Goal: Task Accomplishment & Management: Manage account settings

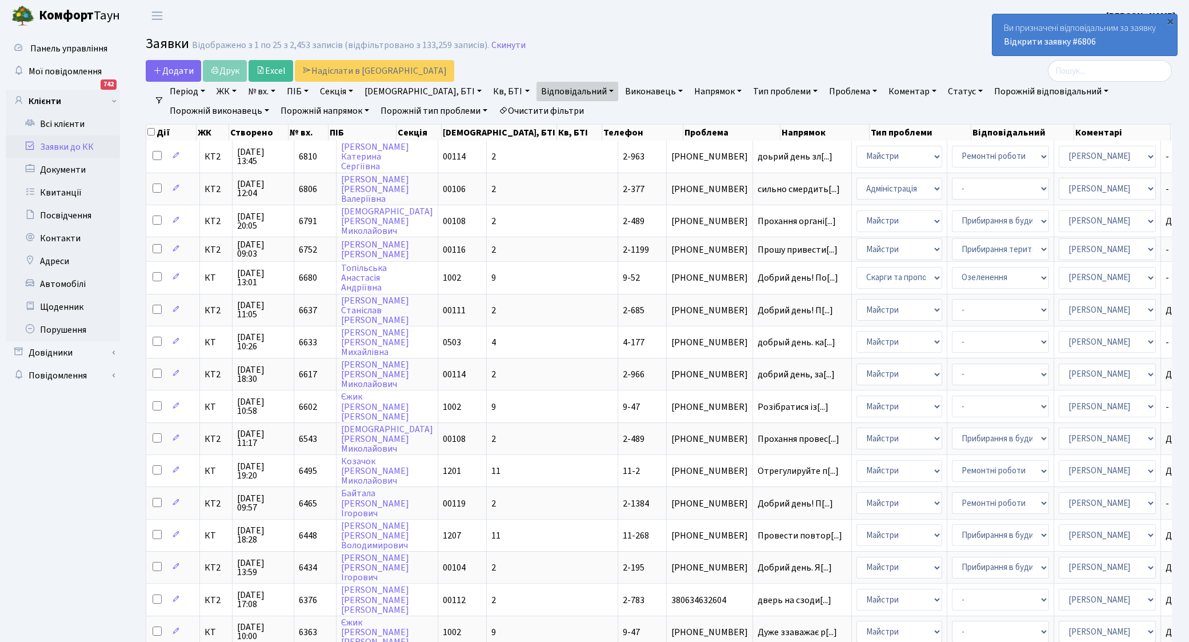
select select "25"
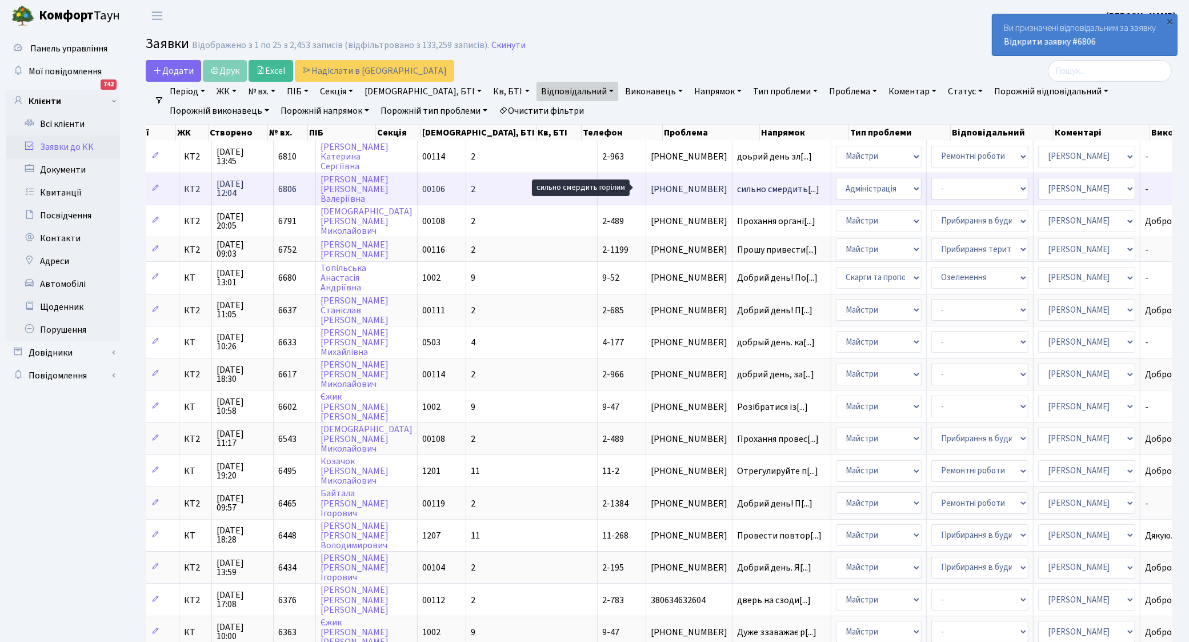
click at [737, 190] on span "сильно смердить[...]" at bounding box center [778, 189] width 82 height 13
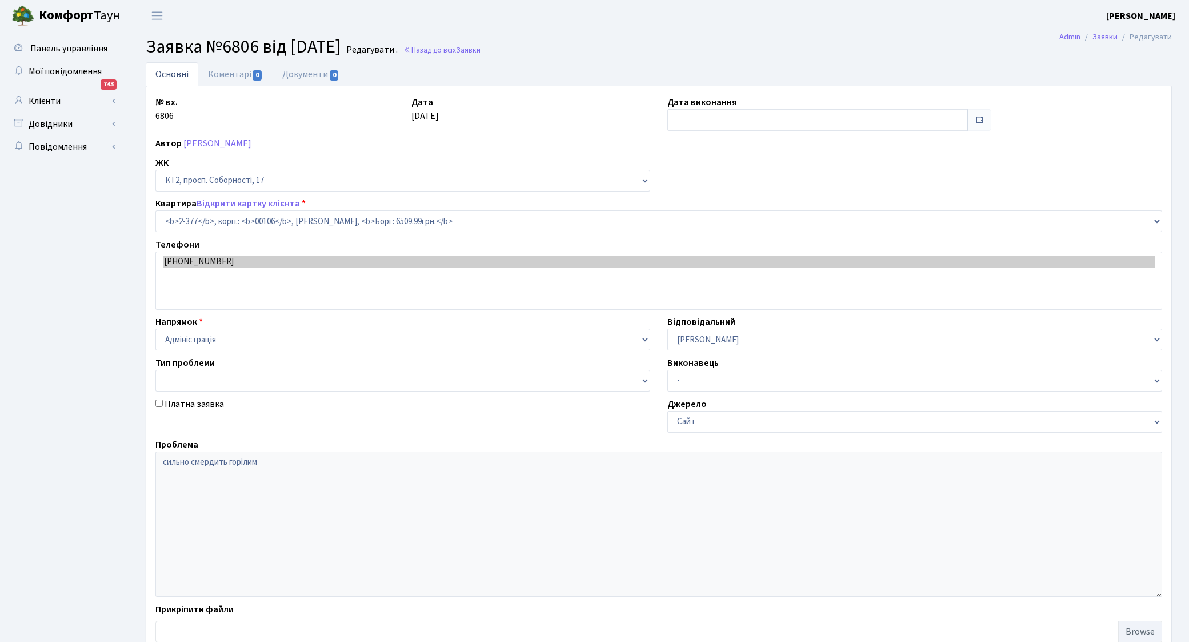
select select "15428"
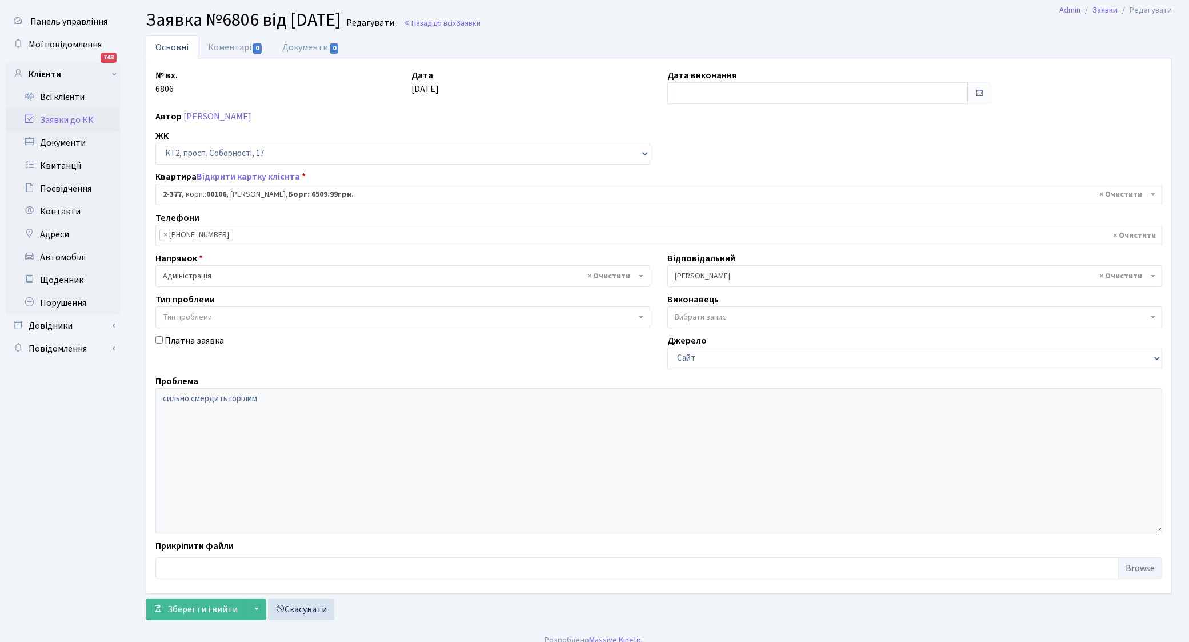
scroll to position [40, 0]
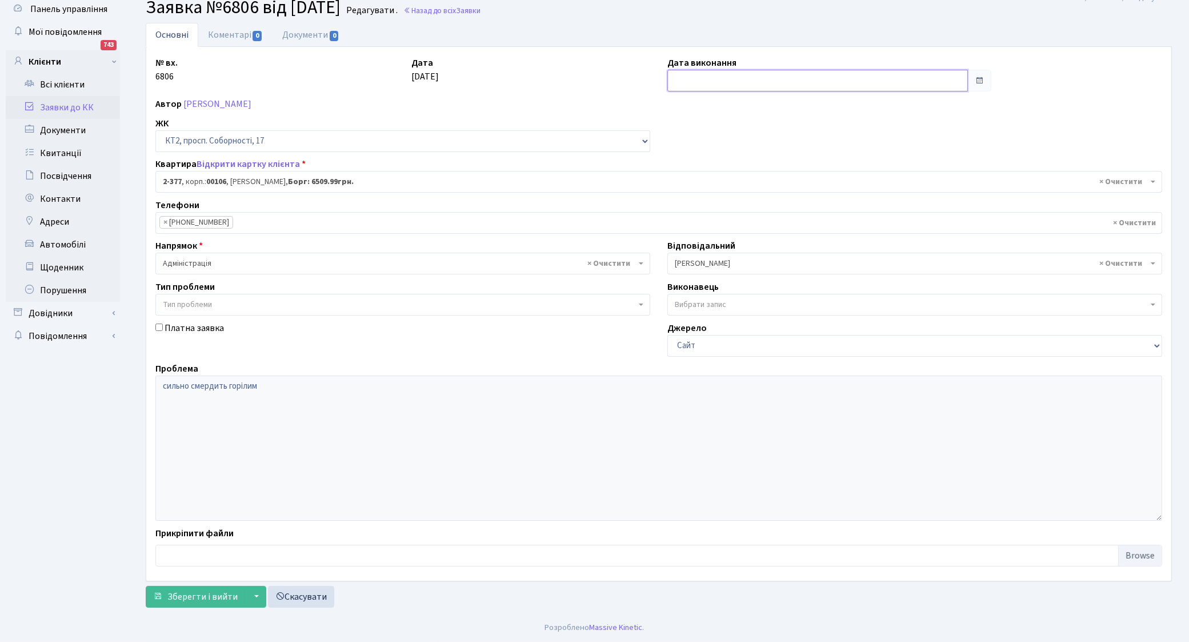
click at [739, 73] on input "text" at bounding box center [817, 81] width 300 height 22
click at [680, 173] on td "11" at bounding box center [678, 173] width 17 height 17
type input "[DATE]"
click at [206, 600] on span "Зберегти і вийти" at bounding box center [202, 596] width 70 height 13
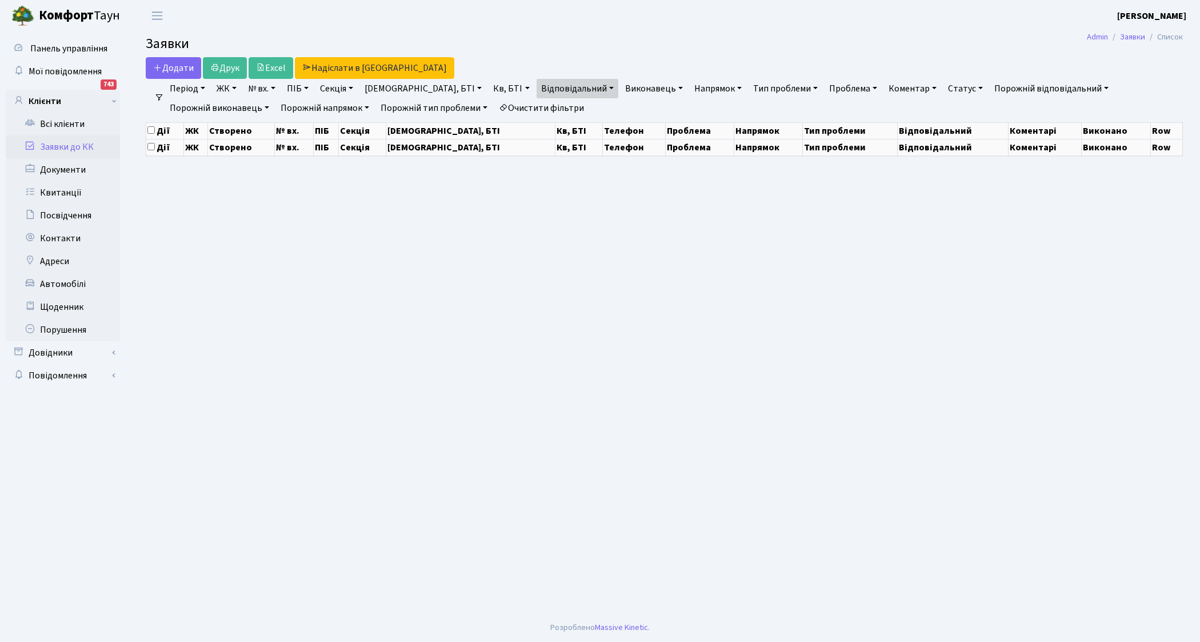
select select "25"
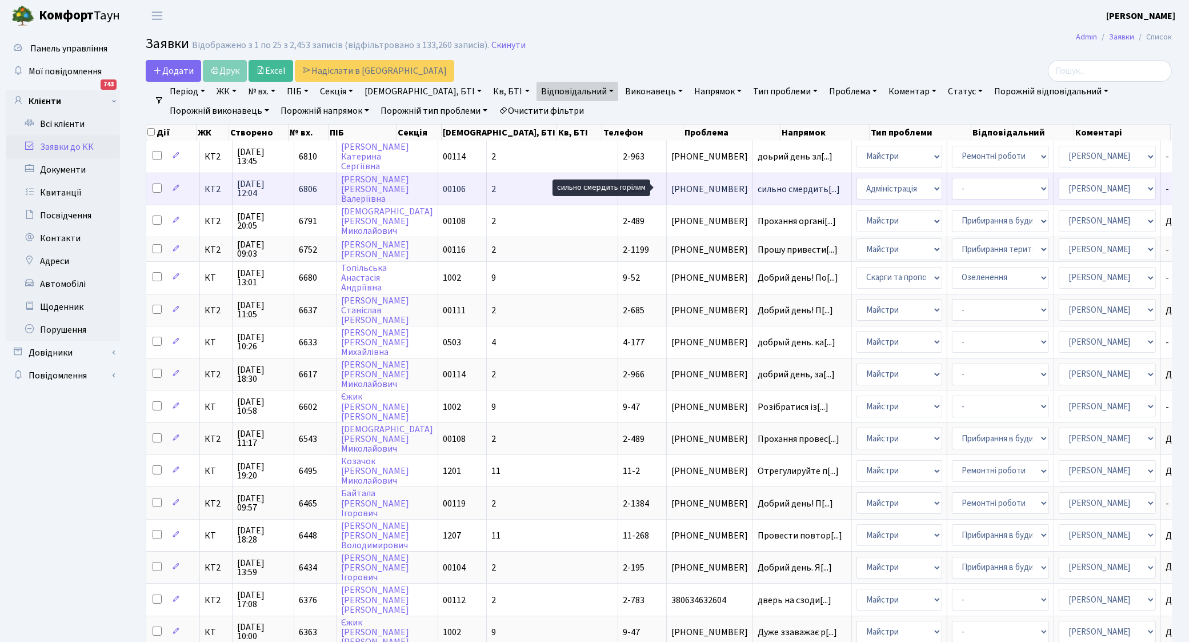
click at [757, 189] on span "сильно смердить[...]" at bounding box center [798, 189] width 82 height 13
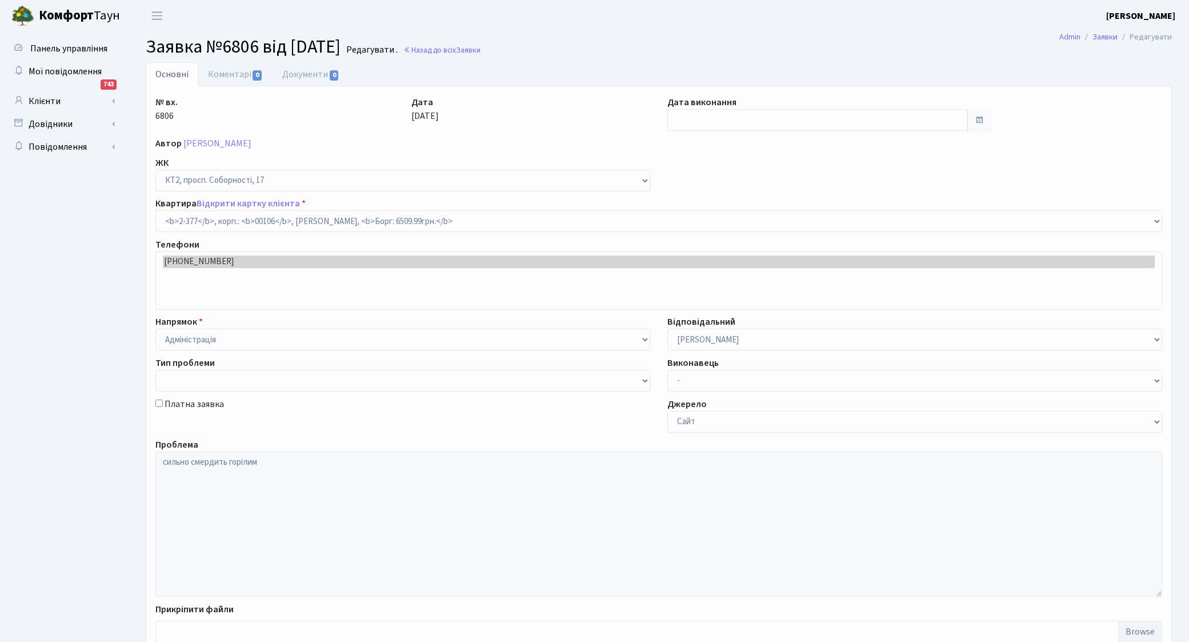
select select "15428"
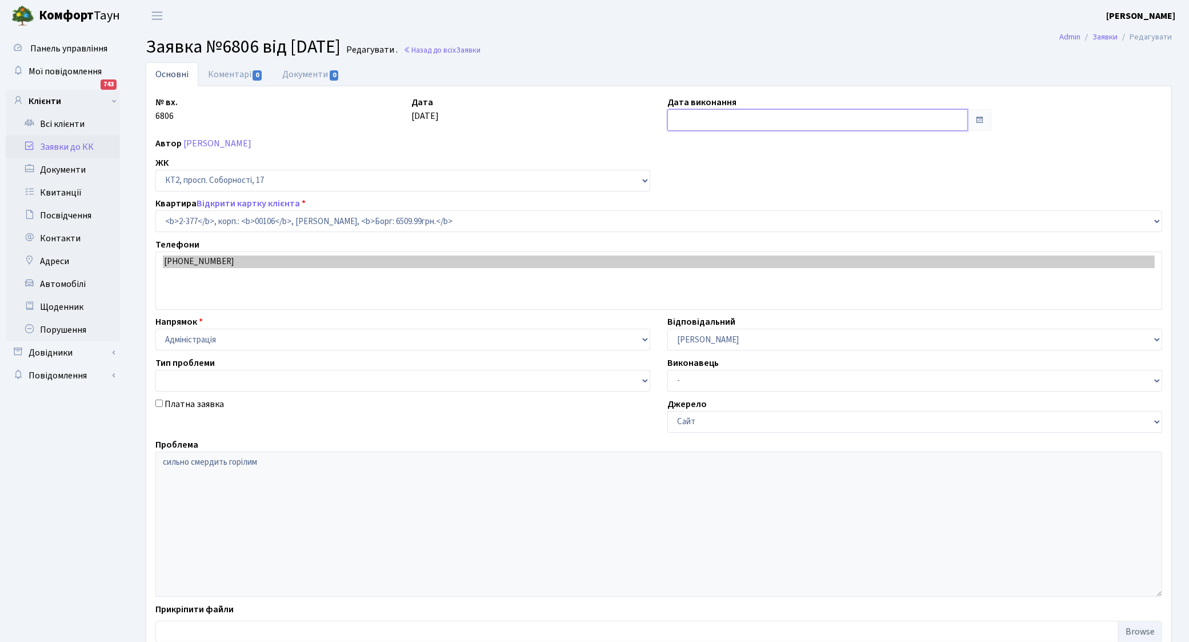
click at [716, 109] on input "text" at bounding box center [817, 120] width 300 height 22
type input "[DATE]"
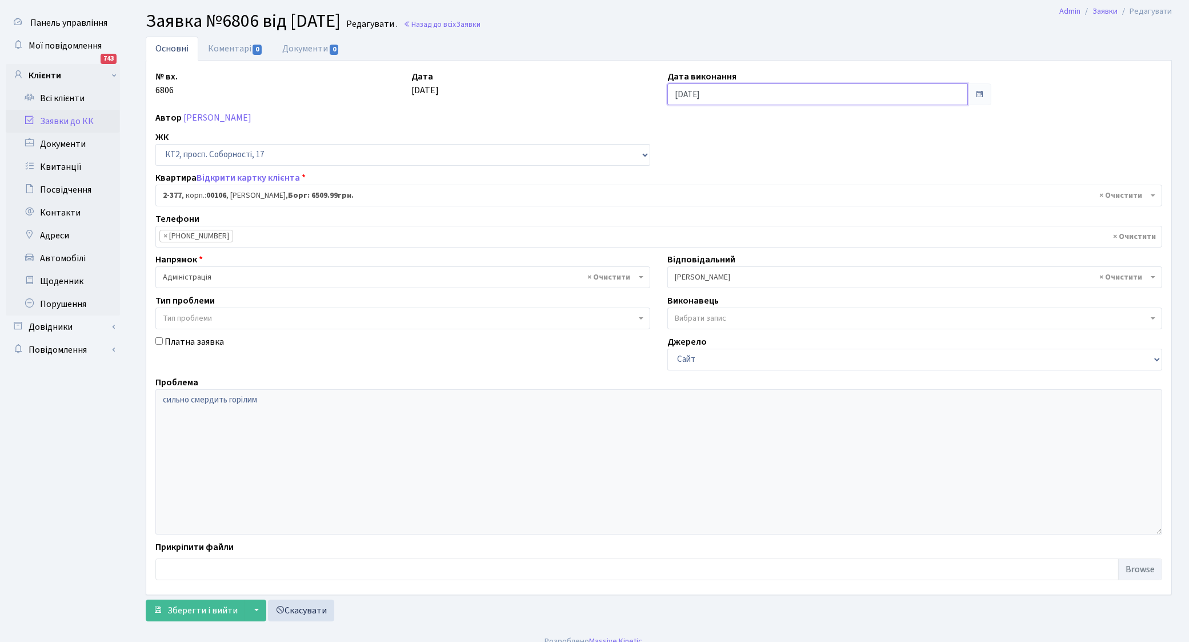
scroll to position [40, 0]
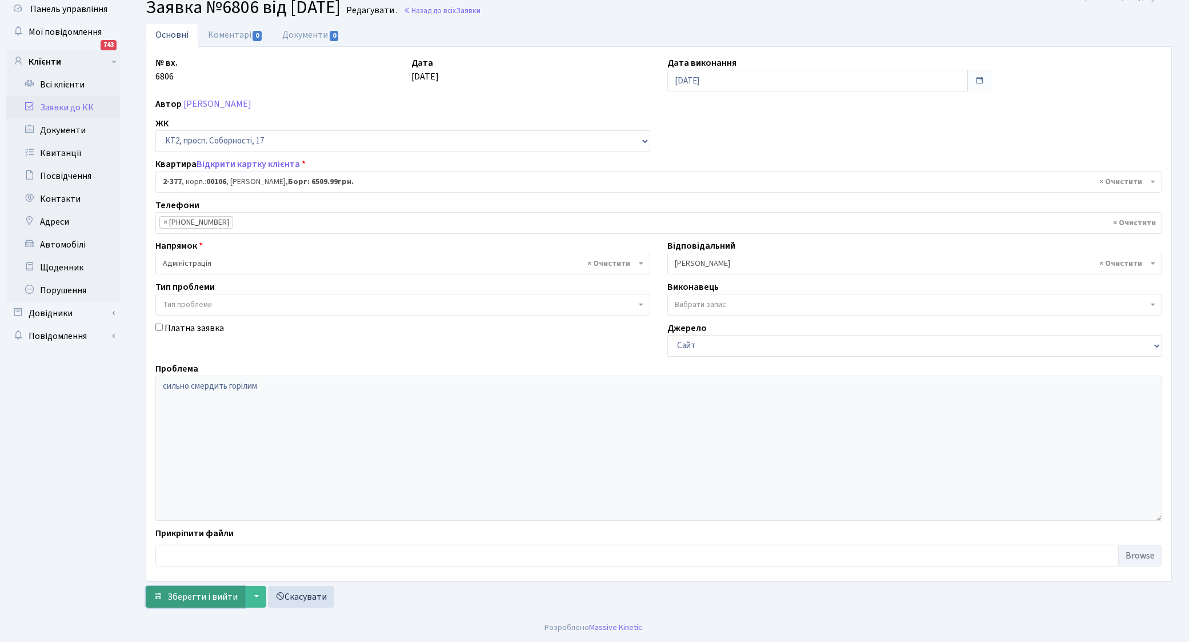
click at [217, 606] on button "Зберегти і вийти" at bounding box center [195, 597] width 99 height 22
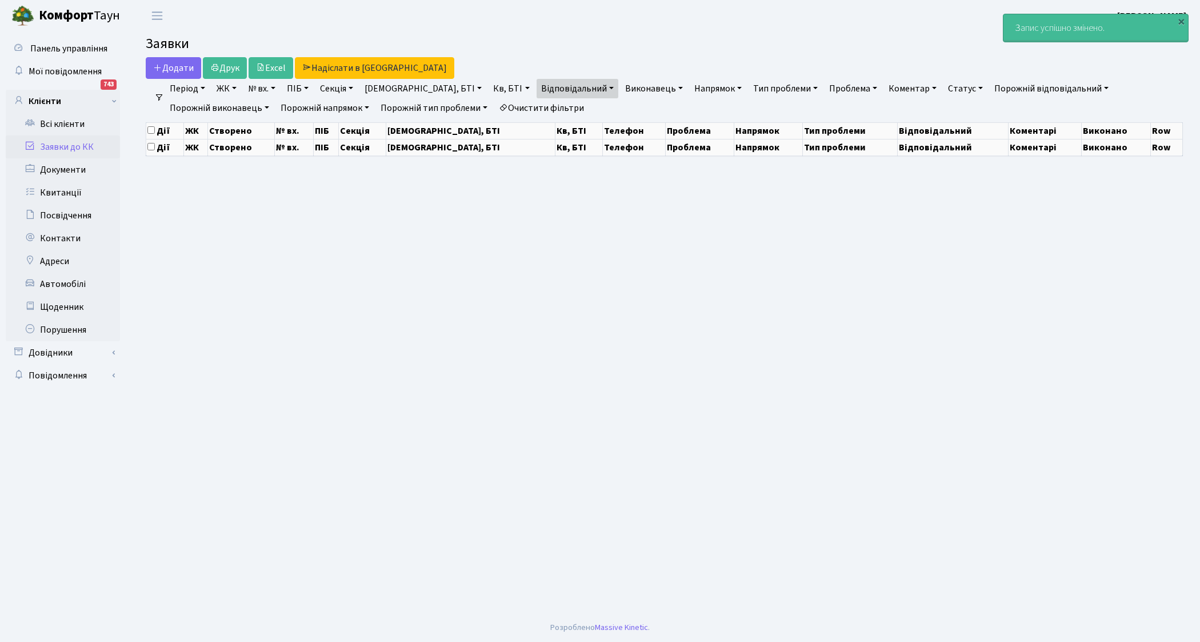
select select "25"
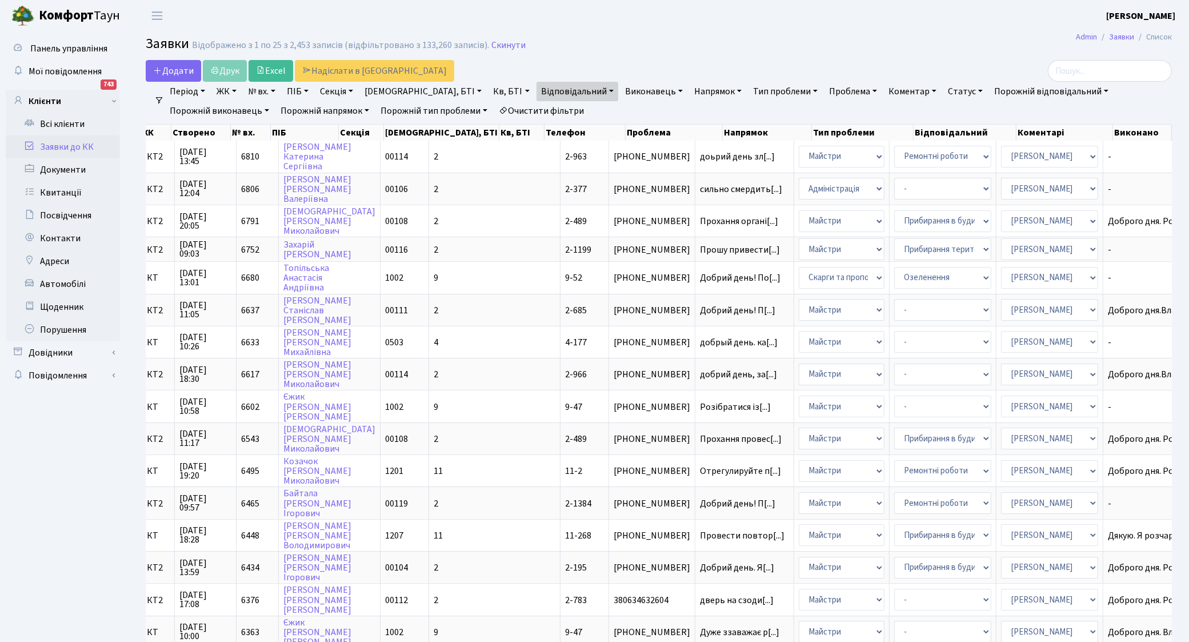
scroll to position [367, 0]
